Goal: Task Accomplishment & Management: Use online tool/utility

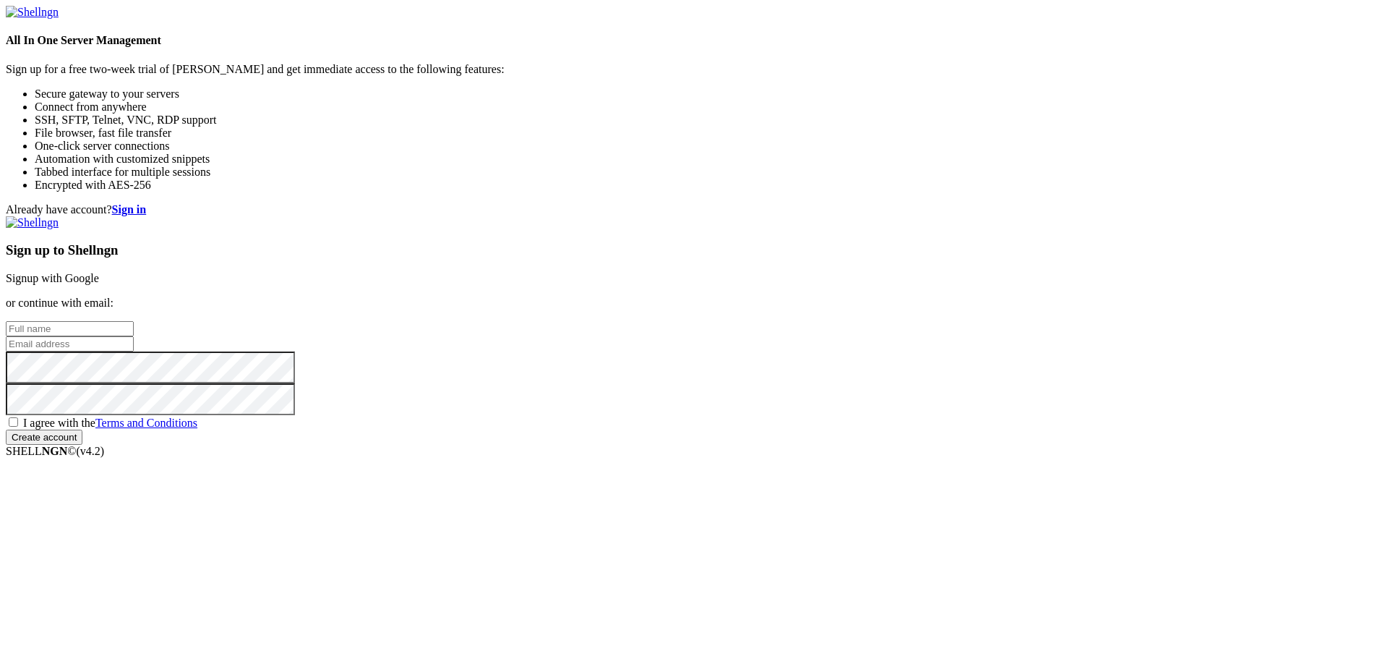
click at [99, 272] on link "Signup with Google" at bounding box center [52, 278] width 93 height 12
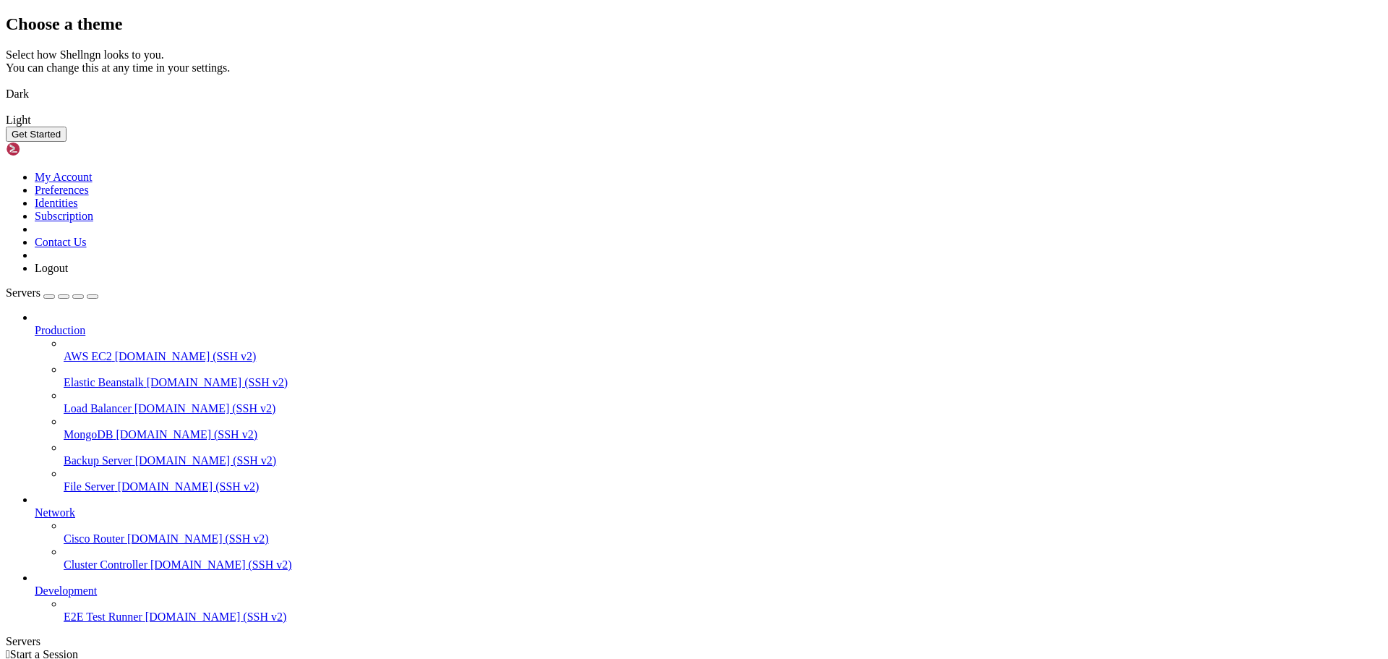
click at [6, 85] on img at bounding box center [6, 85] width 0 height 0
click at [67, 142] on button "Get Started" at bounding box center [36, 134] width 61 height 15
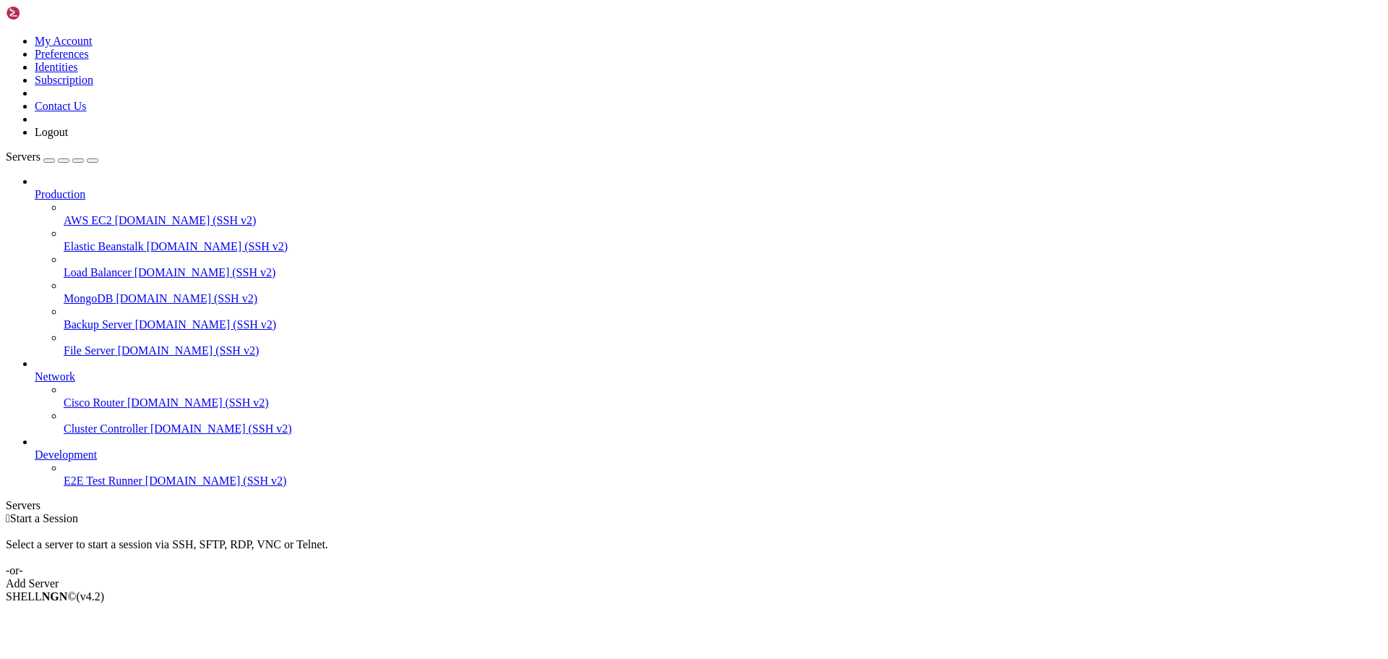
click at [784, 577] on div "Add Server" at bounding box center [694, 583] width 1377 height 13
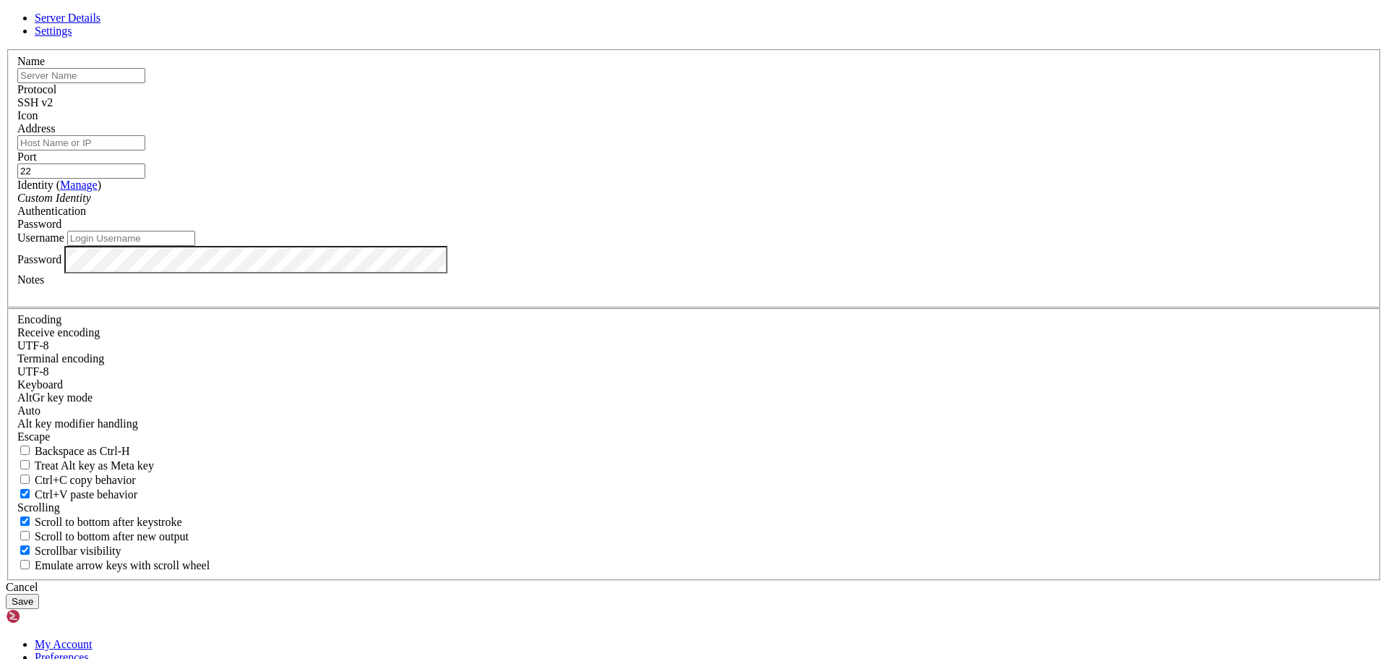
click at [145, 83] on input "text" at bounding box center [81, 75] width 128 height 15
type input "Delphi"
click at [145, 150] on input "Address" at bounding box center [81, 142] width 128 height 15
type input "[DOMAIN_NAME]"
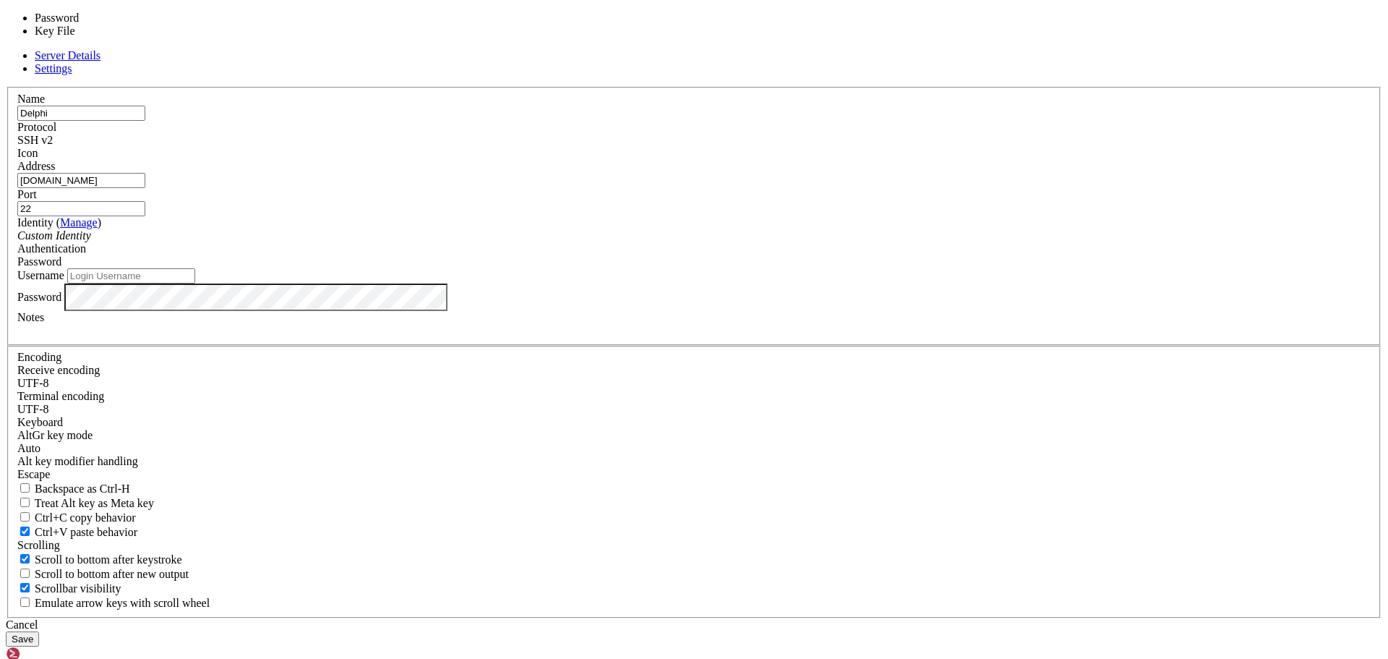
click at [837, 268] on div "Password" at bounding box center [693, 261] width 1353 height 13
click at [64, 281] on label "Username" at bounding box center [40, 275] width 47 height 12
click at [195, 283] on input "Username" at bounding box center [131, 275] width 128 height 15
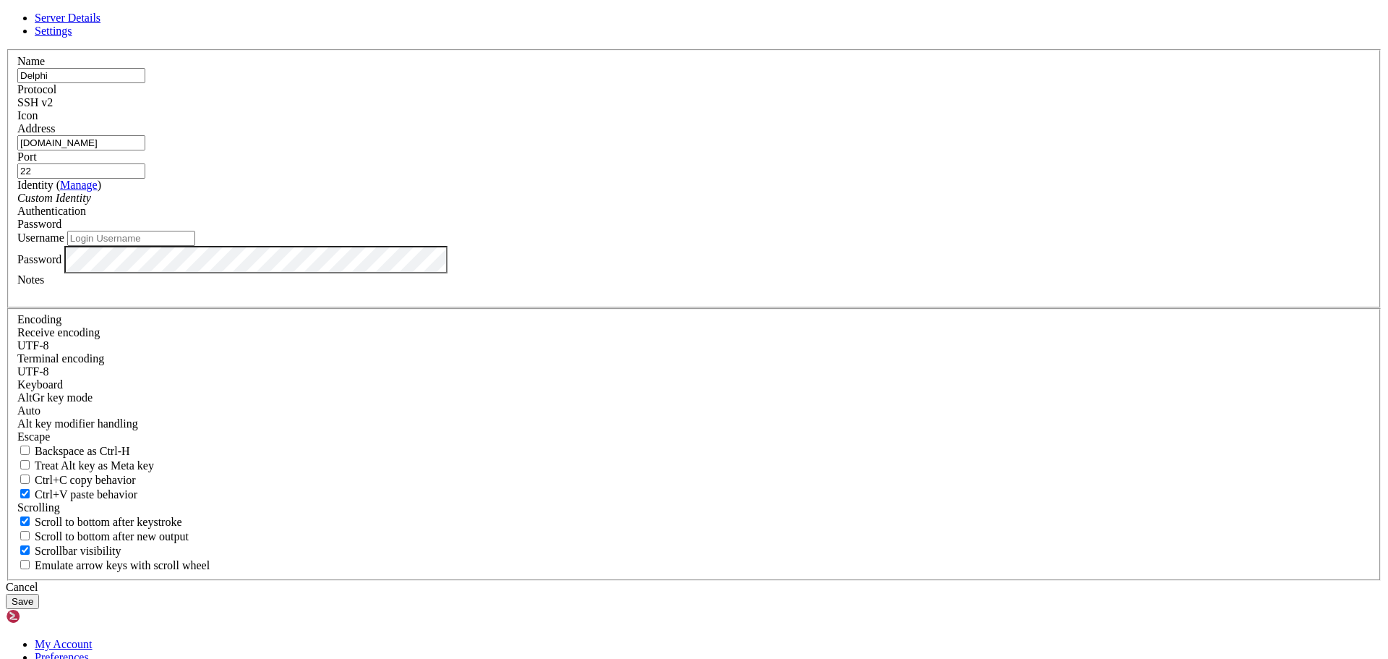
click at [195, 246] on input "Username" at bounding box center [131, 238] width 128 height 15
type input "bias76"
click at [72, 37] on link "Settings" at bounding box center [54, 31] width 38 height 12
click at [100, 24] on span "Server Details" at bounding box center [68, 18] width 66 height 12
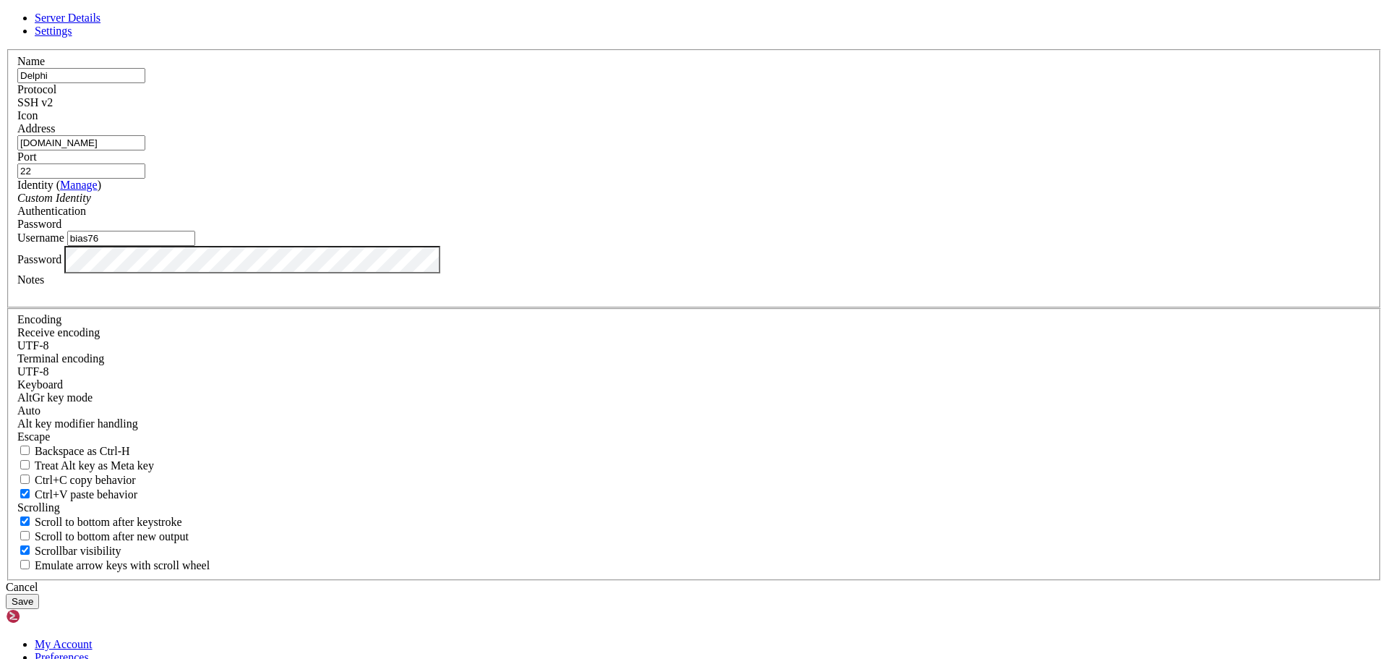
scroll to position [0, 0]
click at [39, 594] on button "Save" at bounding box center [22, 601] width 33 height 15
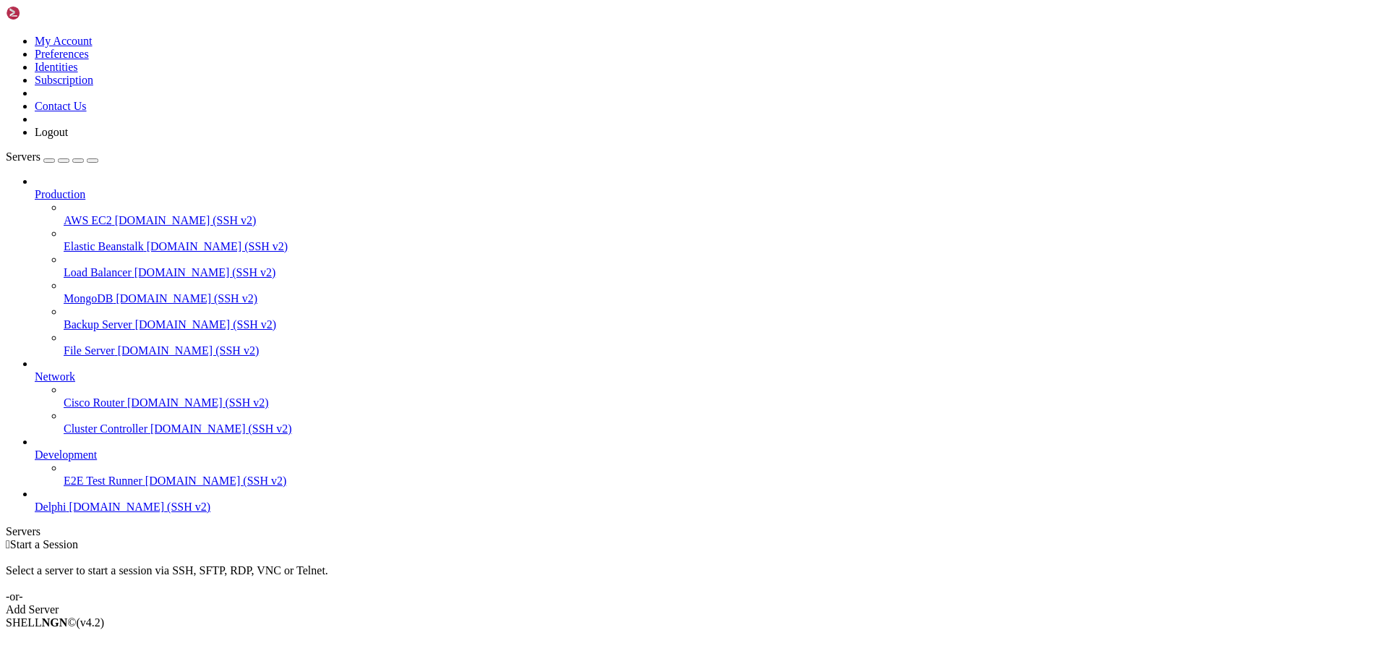
click at [82, 513] on span "[DOMAIN_NAME] (SSH v2)" at bounding box center [140, 506] width 142 height 12
click at [67, 513] on span "Delphi" at bounding box center [51, 506] width 32 height 12
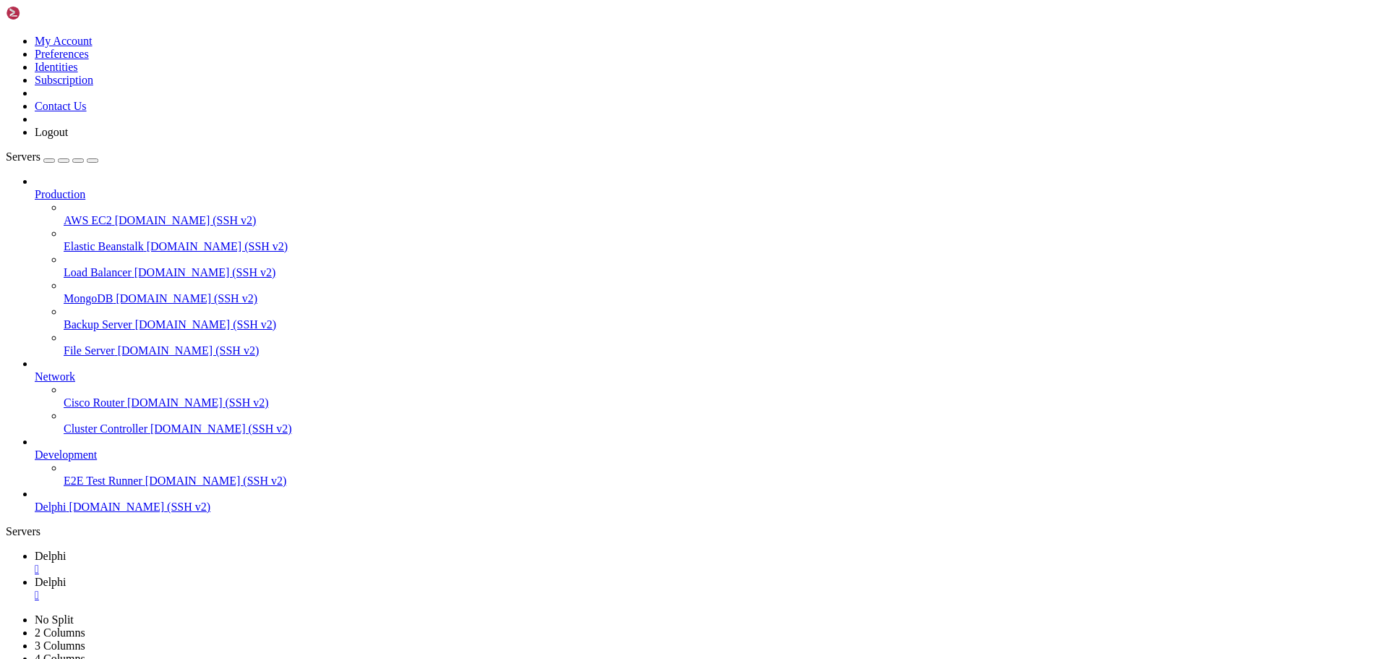
type input "/home/bias76/delphi"
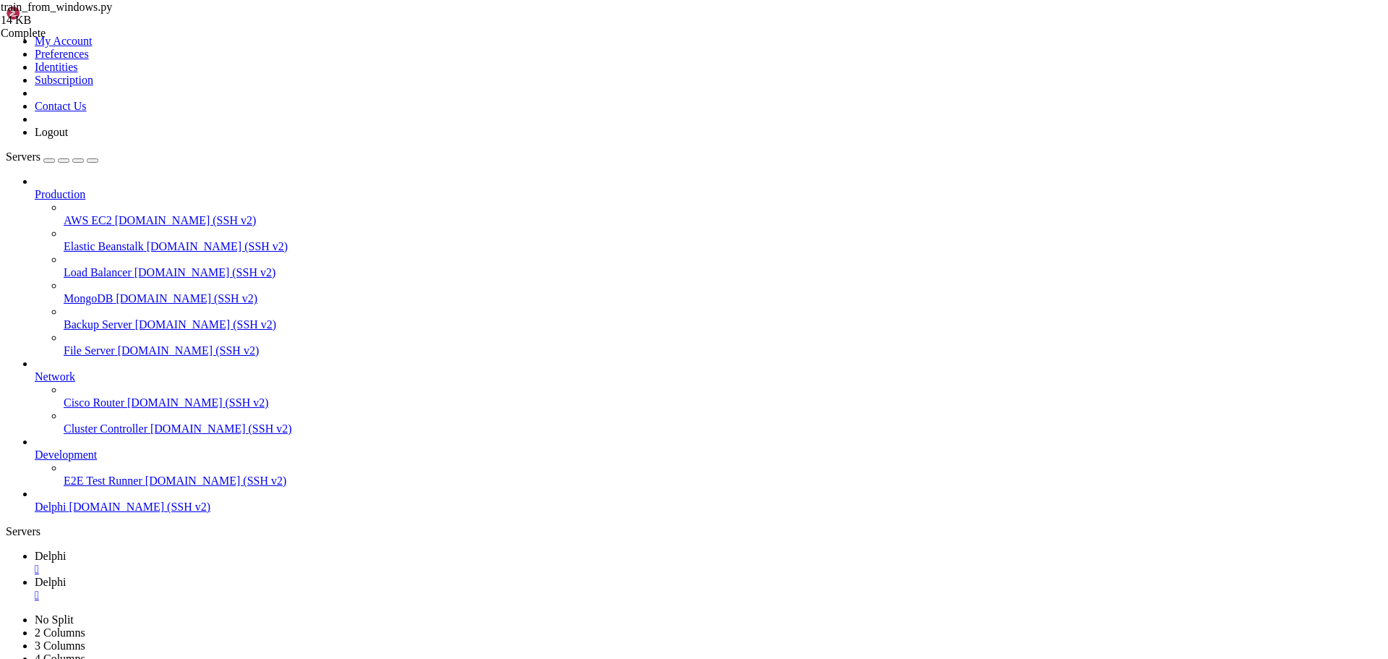
type textarea "main(pattern_length=args.pattern_length, offset=args.offset)"
